Goal: Information Seeking & Learning: Learn about a topic

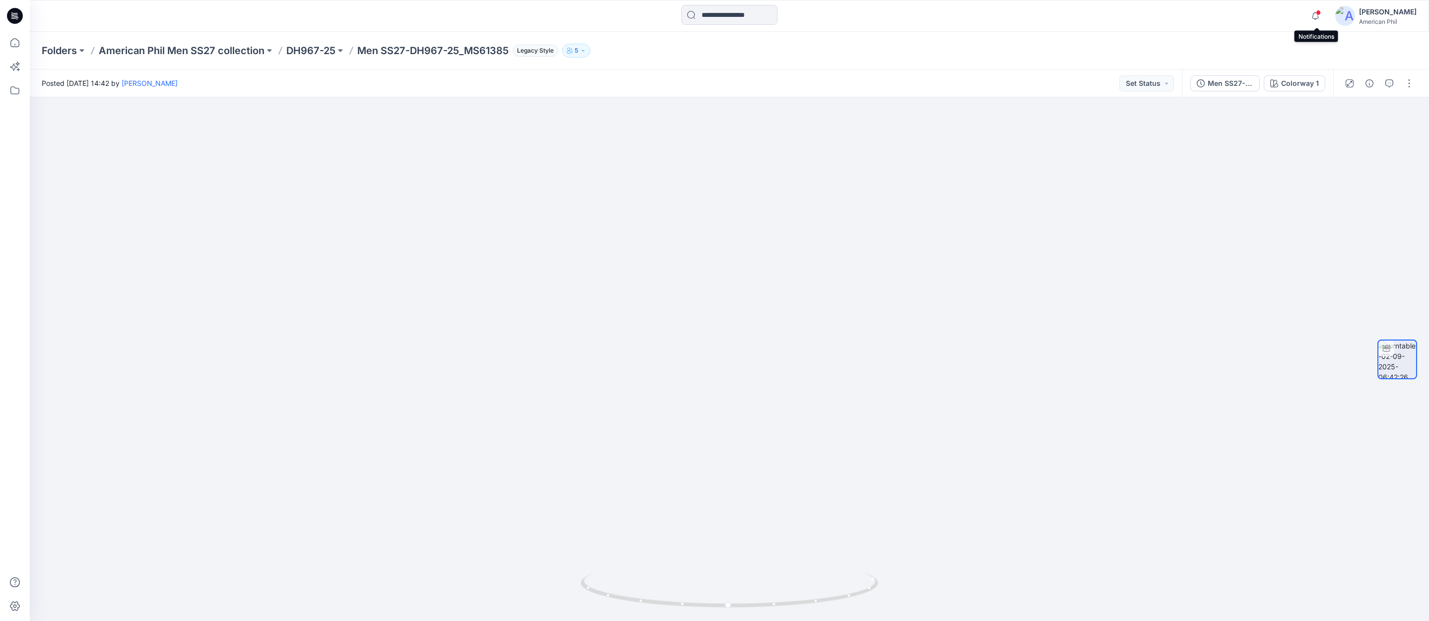
click at [1318, 13] on span at bounding box center [1318, 12] width 5 height 5
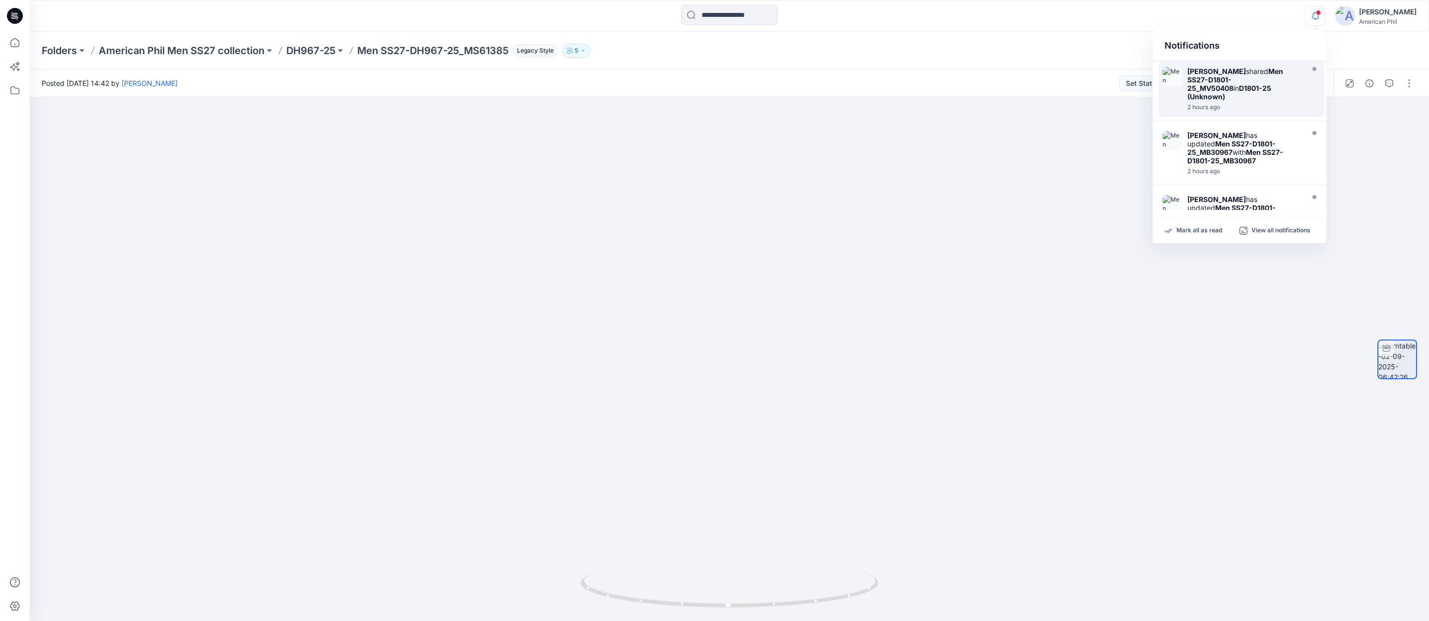
click at [1194, 80] on strong "Men SS27-D1801-25_MV50408" at bounding box center [1236, 79] width 96 height 25
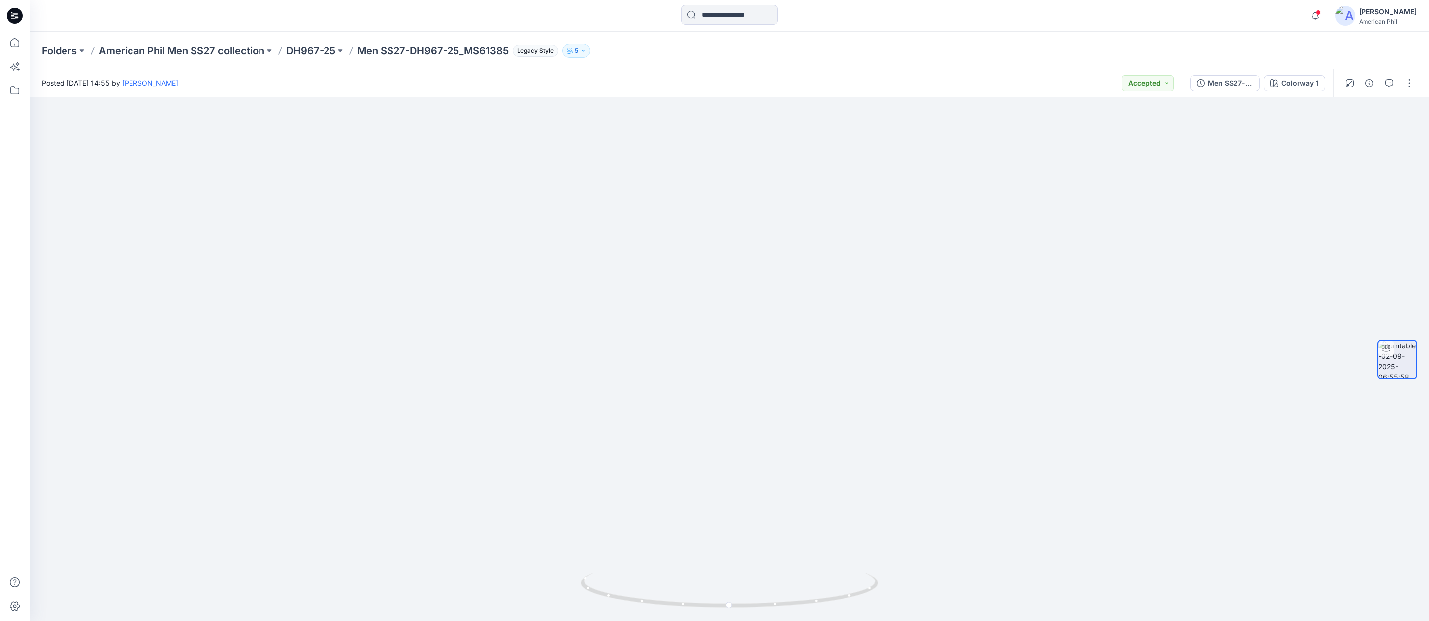
click at [191, 49] on p "American Phil Men SS27 collection" at bounding box center [182, 51] width 166 height 14
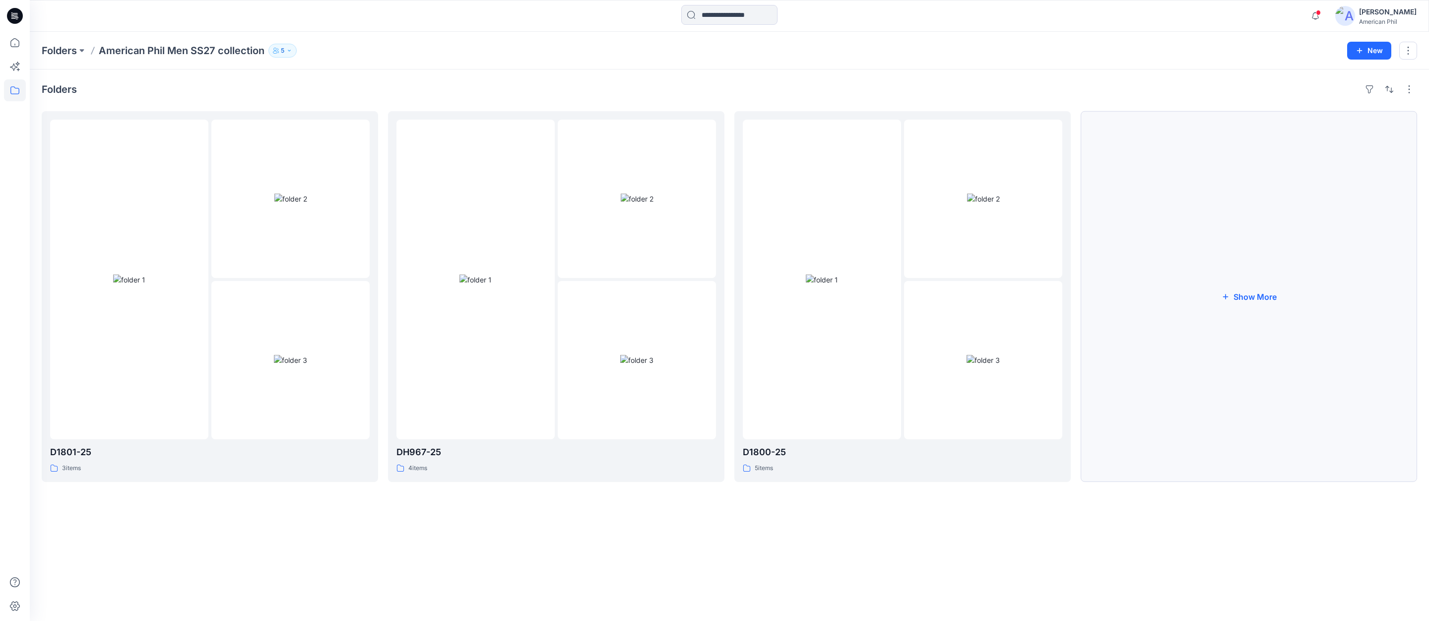
click at [1250, 296] on button "Show More" at bounding box center [1249, 296] width 337 height 371
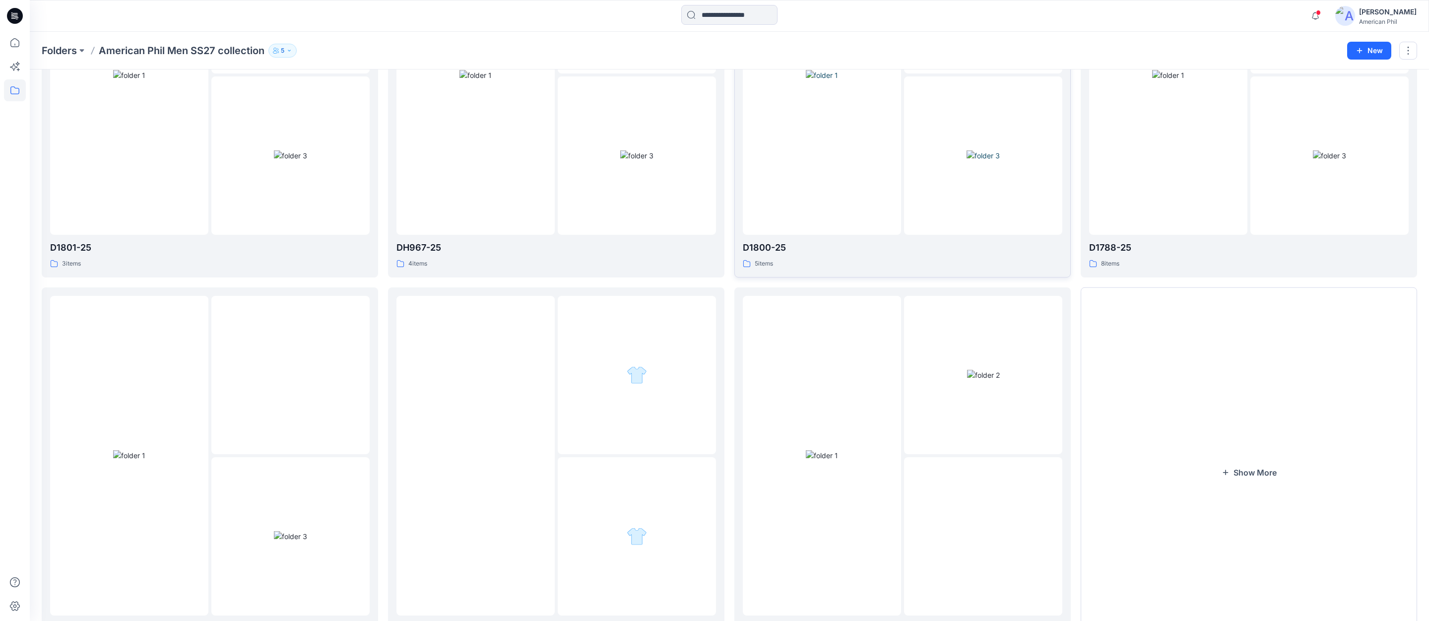
scroll to position [270, 0]
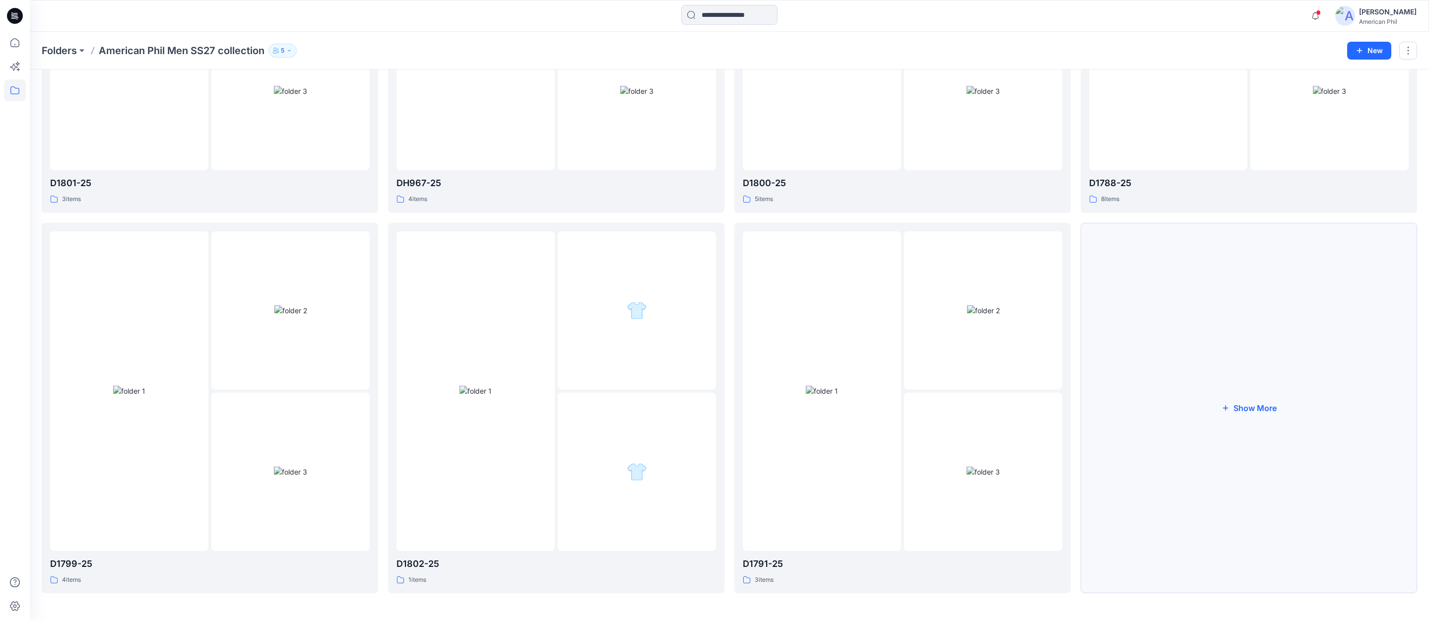
click at [1251, 407] on button "Show More" at bounding box center [1249, 408] width 337 height 371
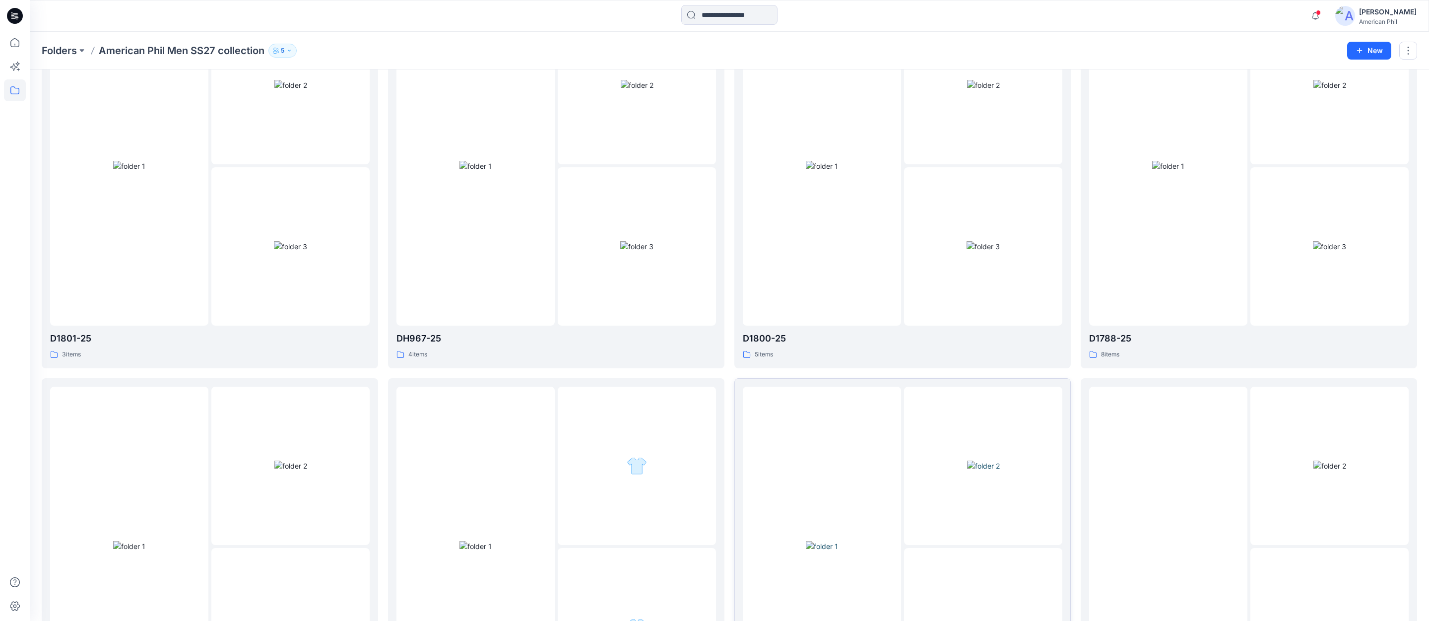
scroll to position [0, 0]
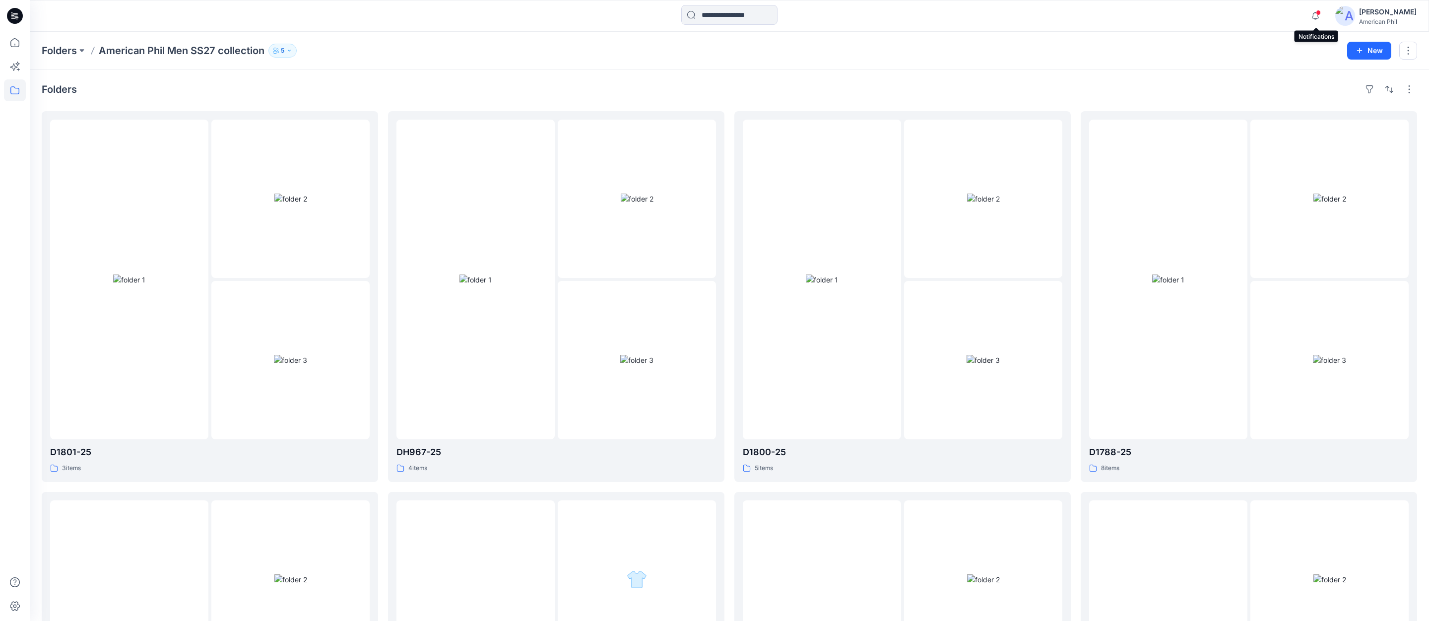
click at [1321, 10] on span at bounding box center [1318, 12] width 5 height 5
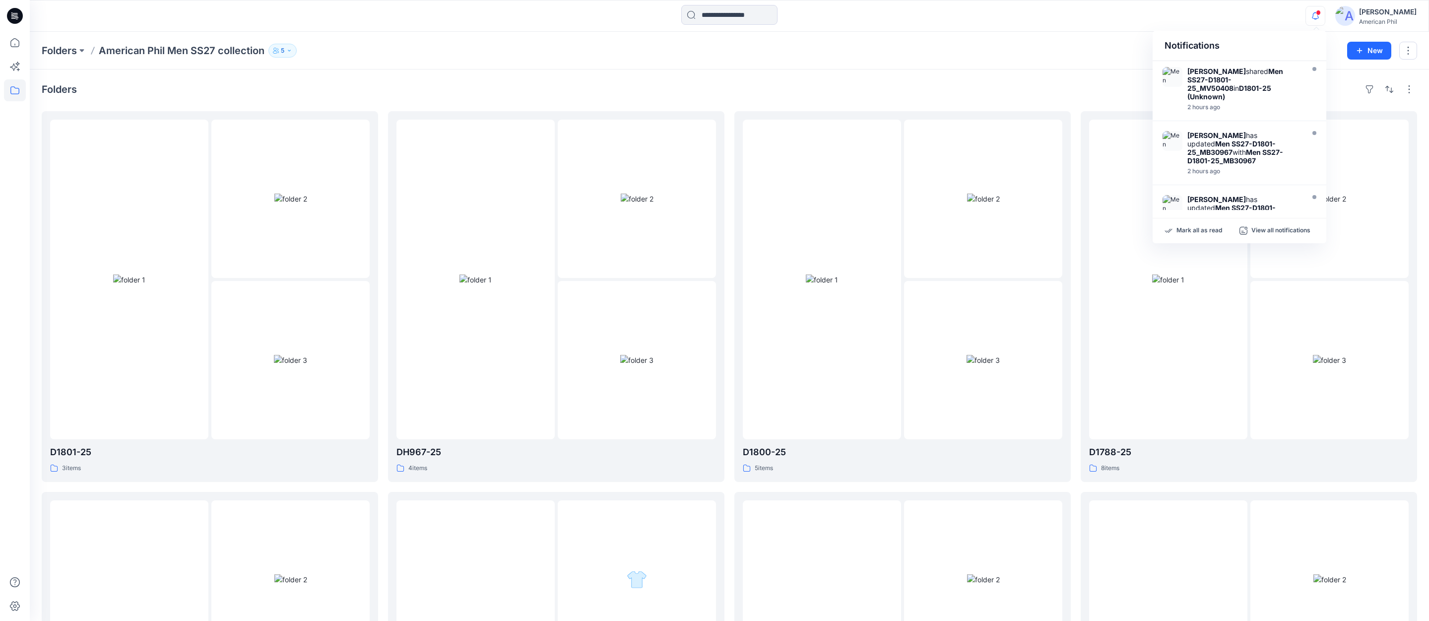
click at [1322, 13] on icon "button" at bounding box center [1315, 16] width 19 height 20
